Goal: Check status

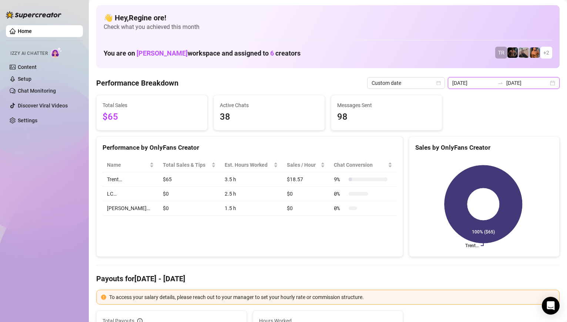
click at [492, 82] on input "[DATE]" at bounding box center [473, 83] width 42 height 8
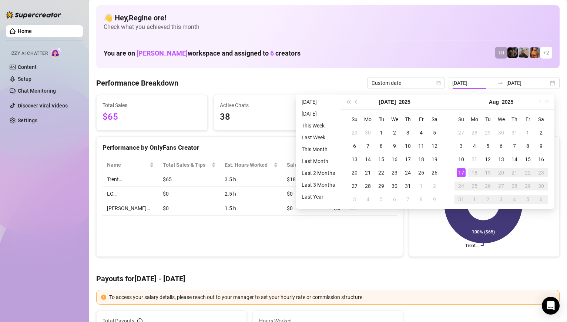
click at [458, 173] on div "17" at bounding box center [461, 172] width 9 height 9
type input "[DATE]"
click at [463, 176] on div "17" at bounding box center [461, 172] width 9 height 9
click at [463, 176] on icon at bounding box center [483, 204] width 78 height 78
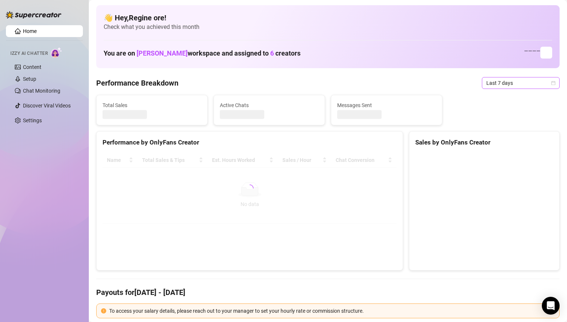
click at [506, 84] on span "Last 7 days" at bounding box center [520, 82] width 69 height 11
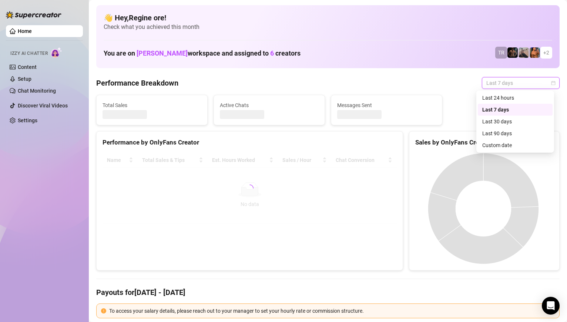
click at [505, 143] on div "Sales by OnlyFans Creator" at bounding box center [484, 142] width 138 height 10
click at [504, 145] on div "Sales by OnlyFans Creator" at bounding box center [484, 142] width 138 height 10
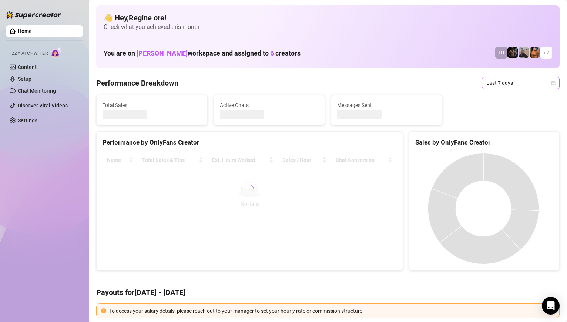
click at [501, 81] on span "Last 7 days" at bounding box center [520, 82] width 69 height 11
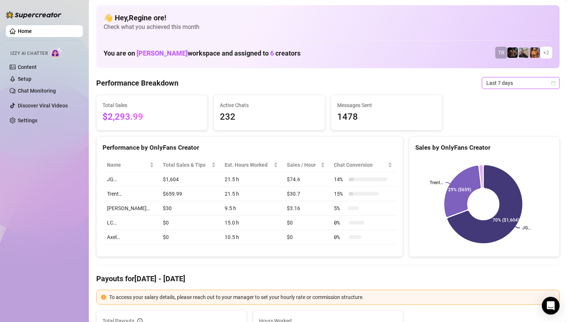
click at [497, 144] on div "Sales by OnlyFans Creator" at bounding box center [484, 147] width 138 height 10
click at [488, 85] on span "Last 7 days" at bounding box center [520, 82] width 69 height 11
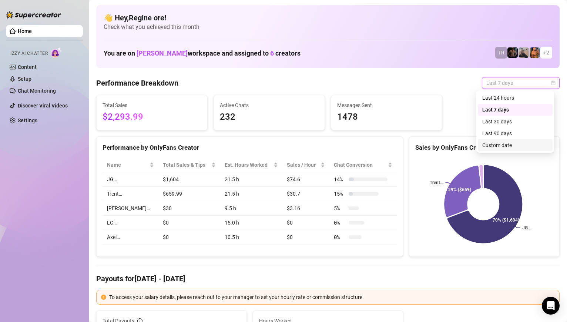
click at [493, 144] on div "Custom date" at bounding box center [515, 145] width 66 height 8
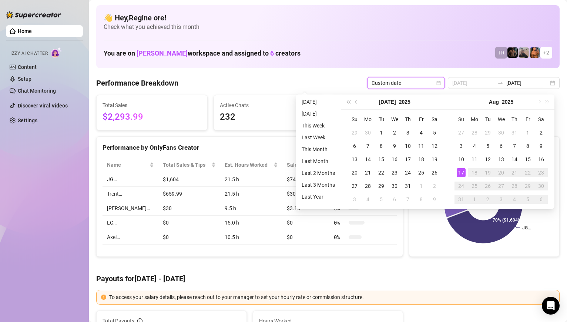
type input "[DATE]"
click at [462, 170] on div "17" at bounding box center [461, 172] width 9 height 9
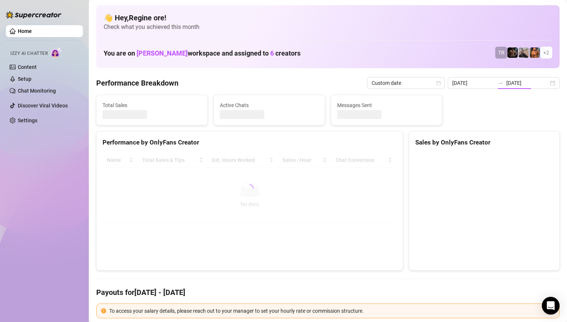
type input "[DATE]"
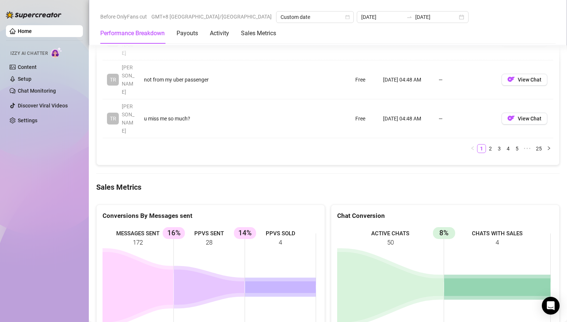
scroll to position [946, 0]
